Goal: Task Accomplishment & Management: Manage account settings

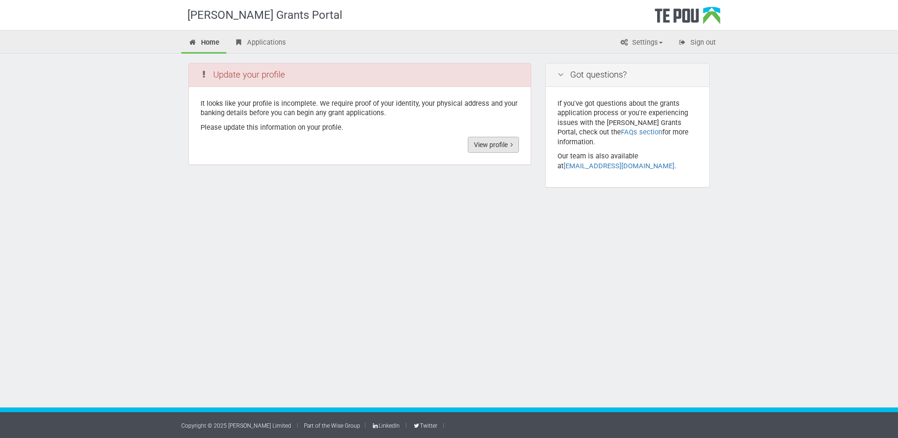
click at [503, 144] on link "View profile" at bounding box center [493, 145] width 51 height 16
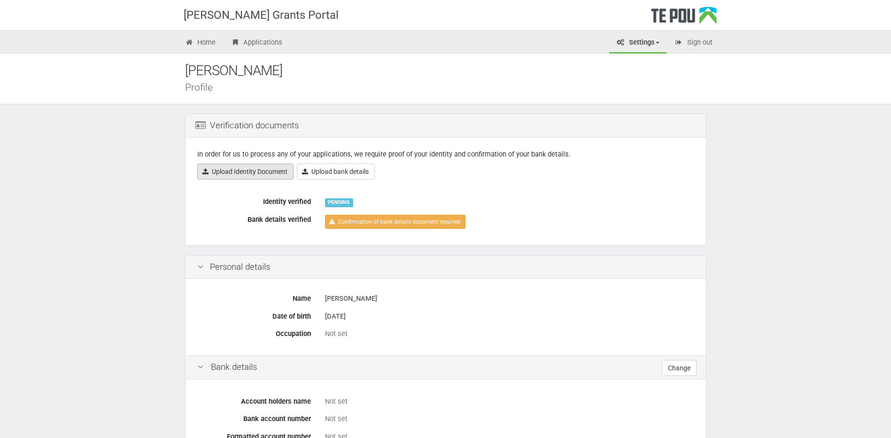
click at [278, 172] on link "Upload Identity Document" at bounding box center [245, 171] width 96 height 16
click at [228, 169] on link "Upload Identity Document" at bounding box center [245, 171] width 96 height 16
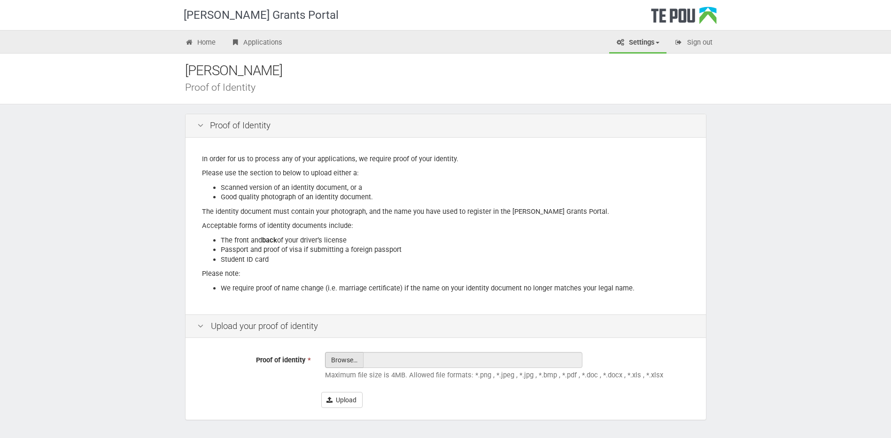
click at [353, 360] on input "Proof of identity *" at bounding box center [344, 385] width 38 height 67
click at [338, 400] on button "Upload" at bounding box center [341, 400] width 41 height 16
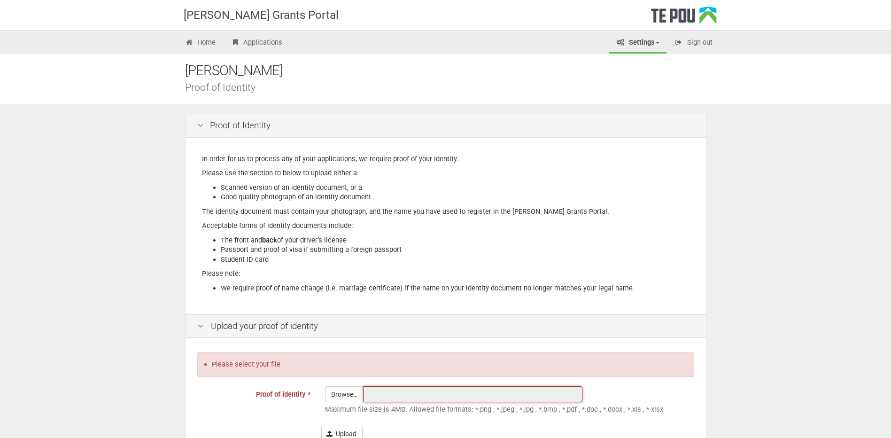
click at [370, 397] on input "text" at bounding box center [472, 394] width 219 height 16
click at [372, 395] on input "text" at bounding box center [472, 394] width 219 height 16
click at [338, 393] on input "Proof of identity *" at bounding box center [344, 420] width 38 height 67
type input "C:\fakepath\Pamela Vera.docx"
type input "Pamela Vera.docx"
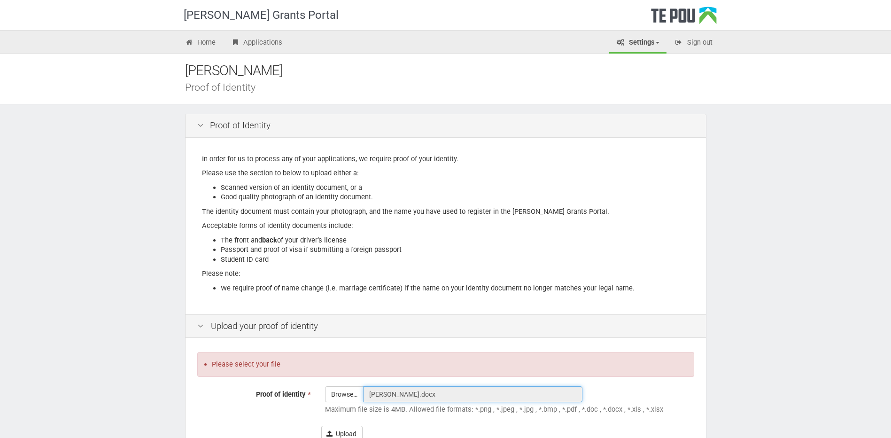
click at [425, 395] on input "Pamela Vera.docx" at bounding box center [472, 394] width 219 height 16
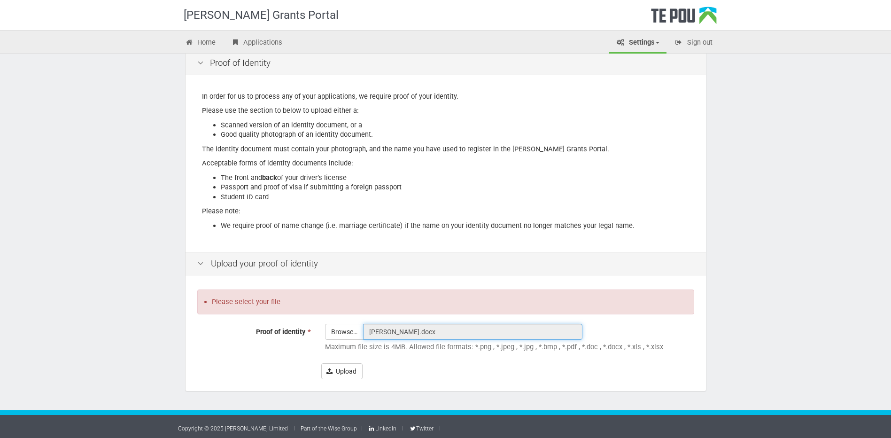
scroll to position [65, 0]
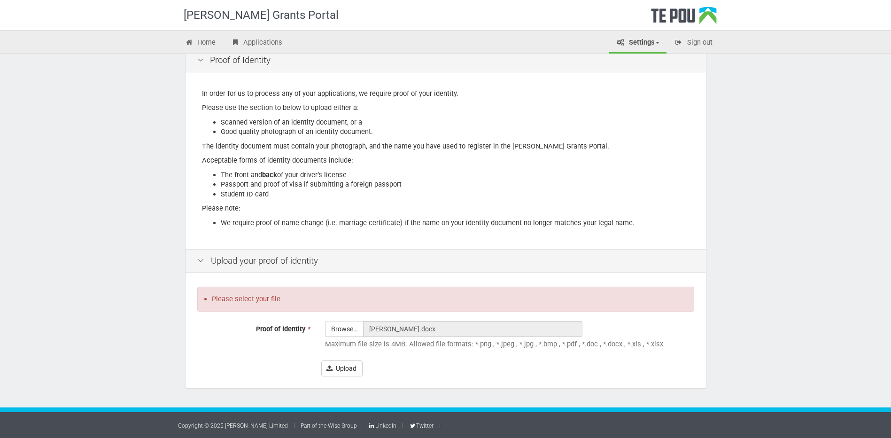
drag, startPoint x: 589, startPoint y: 368, endPoint x: 510, endPoint y: 355, distance: 79.9
click at [589, 367] on div "Upload" at bounding box center [507, 368] width 373 height 16
click at [437, 325] on input "Pamela Vera.docx" at bounding box center [472, 329] width 219 height 16
drag, startPoint x: 469, startPoint y: 379, endPoint x: 494, endPoint y: 381, distance: 25.0
click at [480, 380] on div "Please select your file Proof of identity * Browse… Pamela Vera.docx Maximum fi…" at bounding box center [446, 331] width 520 height 113
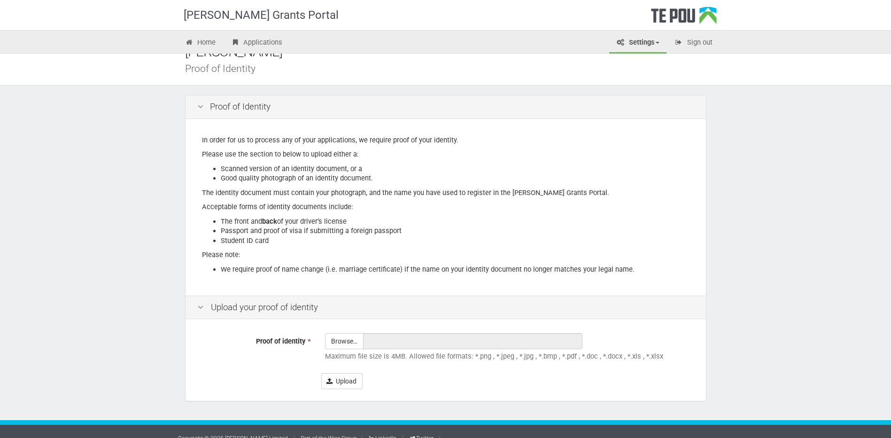
scroll to position [31, 0]
